Goal: Check status: Check status

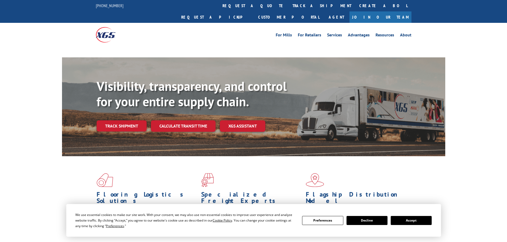
click at [418, 222] on button "Accept" at bounding box center [411, 220] width 41 height 9
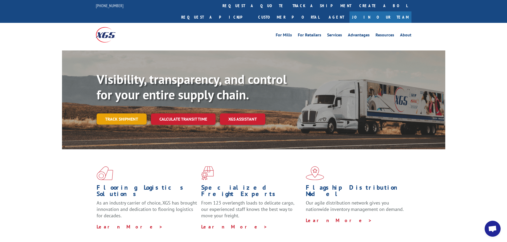
click at [112, 114] on link "Track shipment" at bounding box center [122, 119] width 50 height 11
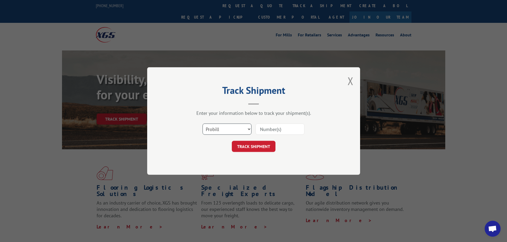
click at [237, 127] on select "Select category... Probill BOL PO" at bounding box center [227, 129] width 49 height 11
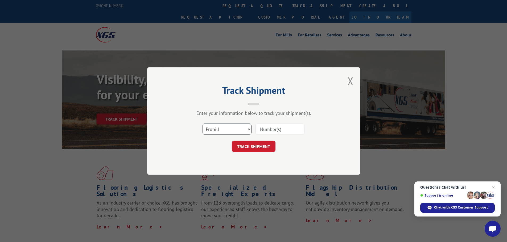
select select "po"
click at [203, 124] on select "Select category... Probill BOL PO" at bounding box center [227, 129] width 49 height 11
click at [492, 186] on span "Open chat" at bounding box center [493, 187] width 7 height 7
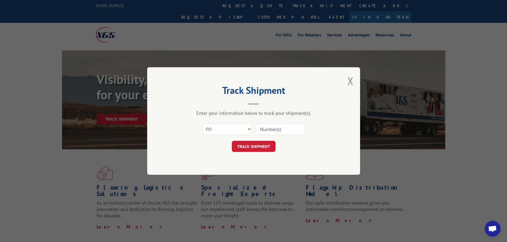
click at [281, 130] on input at bounding box center [279, 129] width 49 height 11
paste input "04522585"
type input "04522585"
click at [246, 149] on button "TRACK SHIPMENT" at bounding box center [254, 146] width 44 height 11
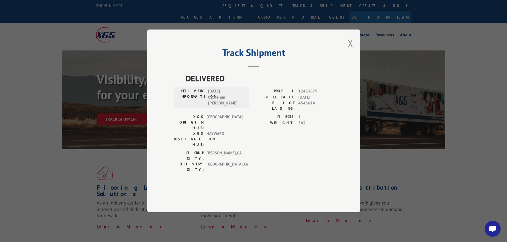
drag, startPoint x: 350, startPoint y: 58, endPoint x: 340, endPoint y: 74, distance: 18.9
click at [349, 50] on button "Close modal" at bounding box center [351, 43] width 6 height 14
